Goal: Information Seeking & Learning: Understand process/instructions

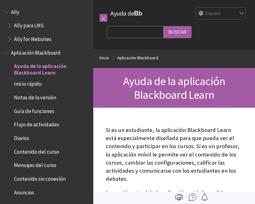
scroll to position [51, 0]
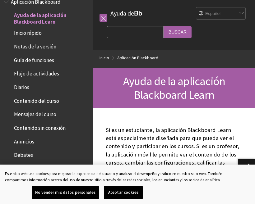
click at [123, 30] on input "Search Query" at bounding box center [135, 32] width 57 height 12
type input "D"
type input "Eliminar mi cuenta"
click at [164, 37] on input "Buscar" at bounding box center [177, 32] width 28 height 12
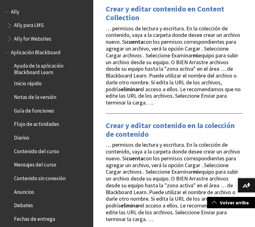
scroll to position [324, 0]
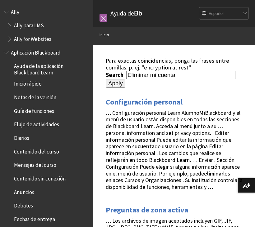
scroll to position [324, 0]
